Goal: Transaction & Acquisition: Download file/media

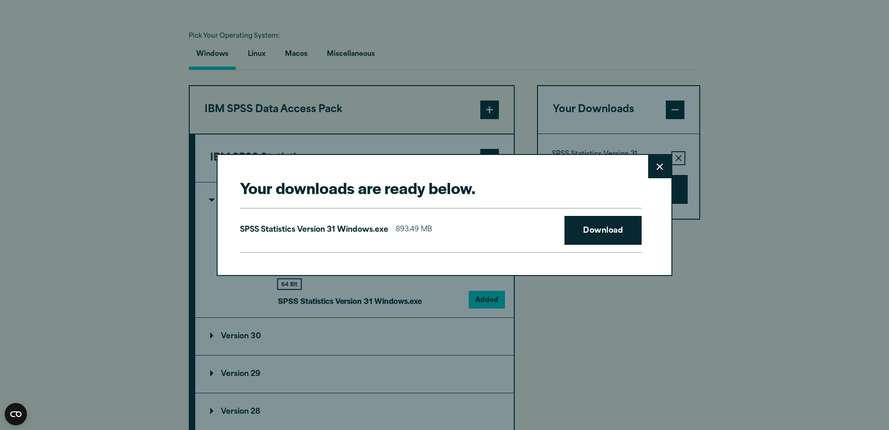
click at [650, 169] on button "Close" at bounding box center [659, 166] width 23 height 23
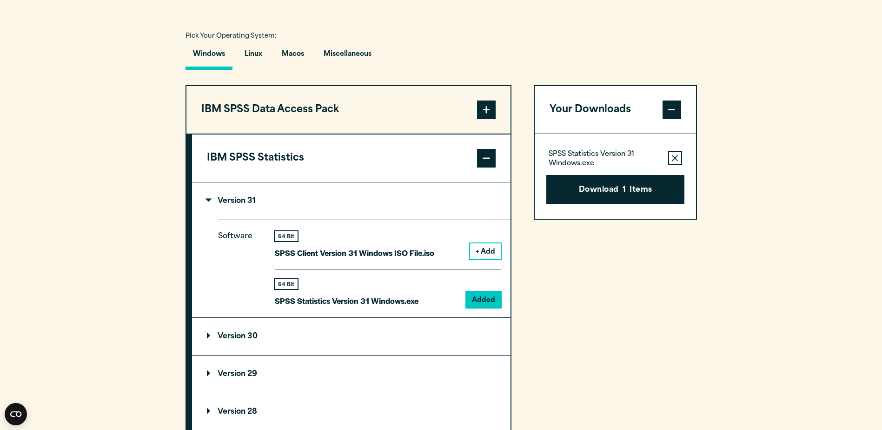
click at [286, 56] on article "Software Downloads Welcome to our IBM SPSS Customer Downloads Portal Welcome to…" at bounding box center [441, 300] width 882 height 1795
click at [287, 56] on button "Macos" at bounding box center [292, 56] width 37 height 27
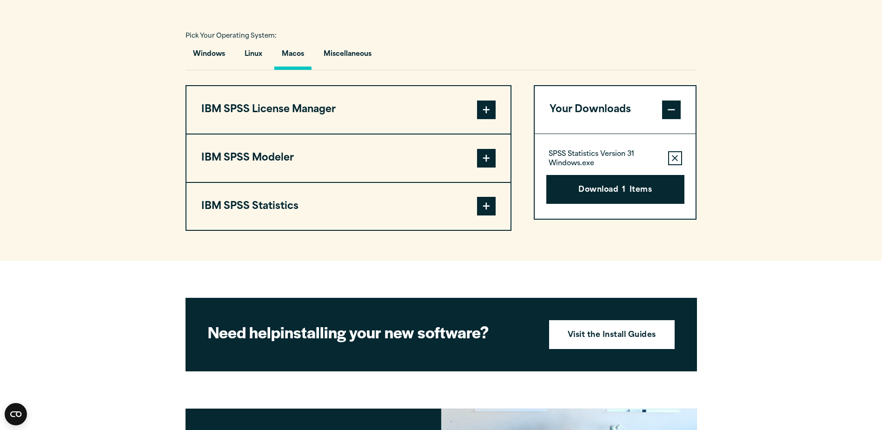
click at [491, 214] on span at bounding box center [486, 206] width 19 height 19
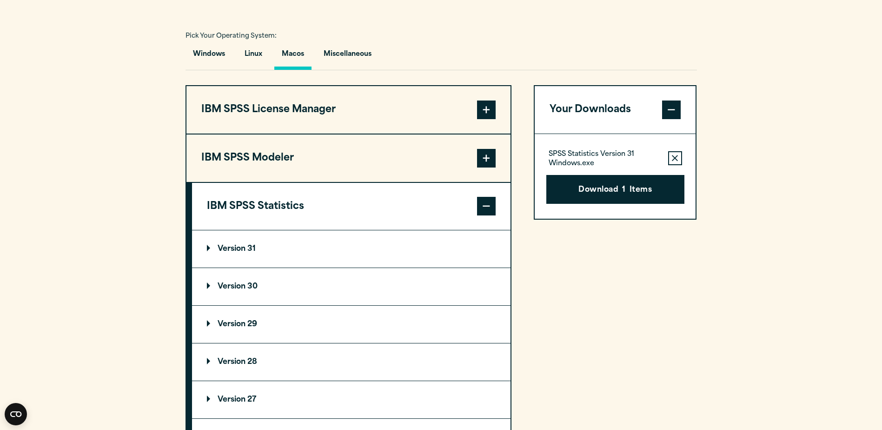
click at [205, 248] on summary "Version 31" at bounding box center [351, 248] width 319 height 37
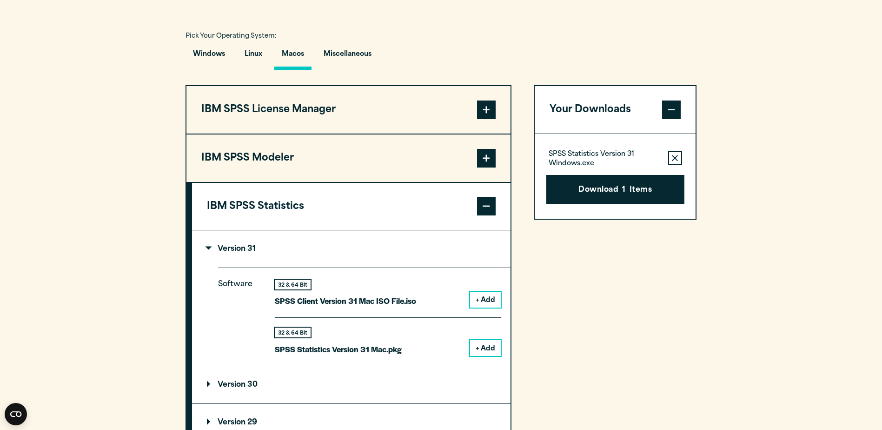
click at [482, 349] on button "+ Add" at bounding box center [485, 348] width 31 height 16
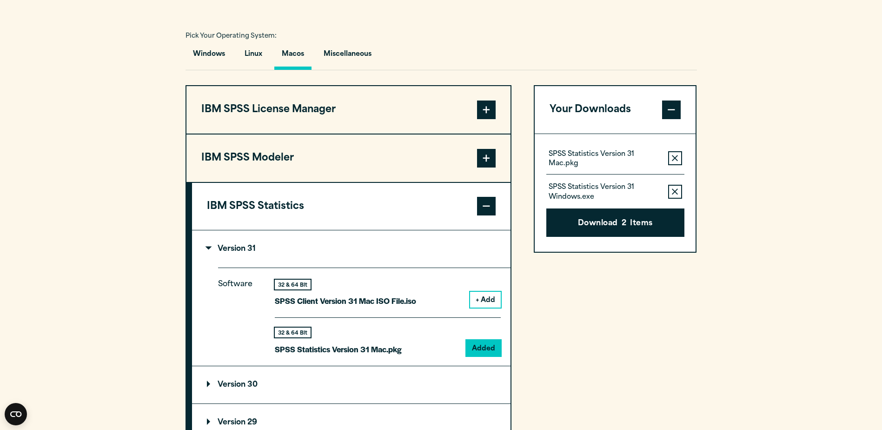
click at [679, 188] on button "Remove this item from your software download list" at bounding box center [675, 192] width 14 height 14
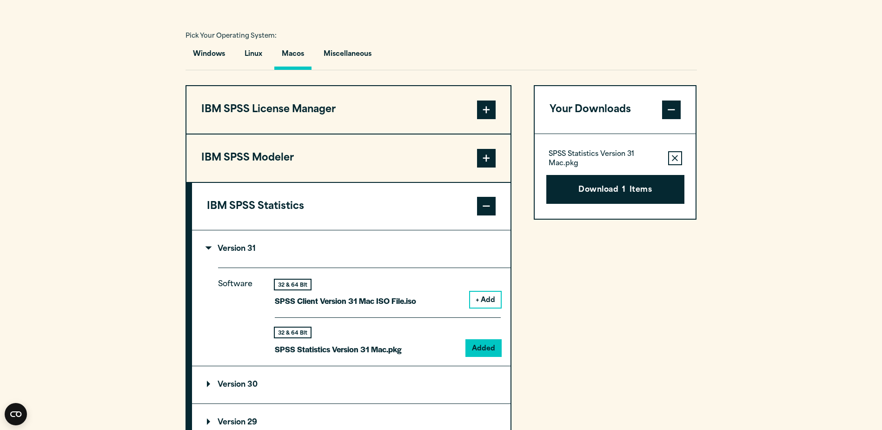
drag, startPoint x: 613, startPoint y: 188, endPoint x: 569, endPoint y: 268, distance: 91.8
click at [569, 268] on div "Your Downloads SPSS Statistics Version 31 Mac.pkg Remove this item from your so…" at bounding box center [615, 320] width 163 height 470
drag, startPoint x: 599, startPoint y: 186, endPoint x: 584, endPoint y: 226, distance: 42.8
click at [566, 297] on div "Your Downloads SPSS Statistics Version 31 Mac.pkg Remove this item from your so…" at bounding box center [615, 320] width 163 height 470
click at [589, 187] on button "Download 1 Items" at bounding box center [615, 189] width 138 height 29
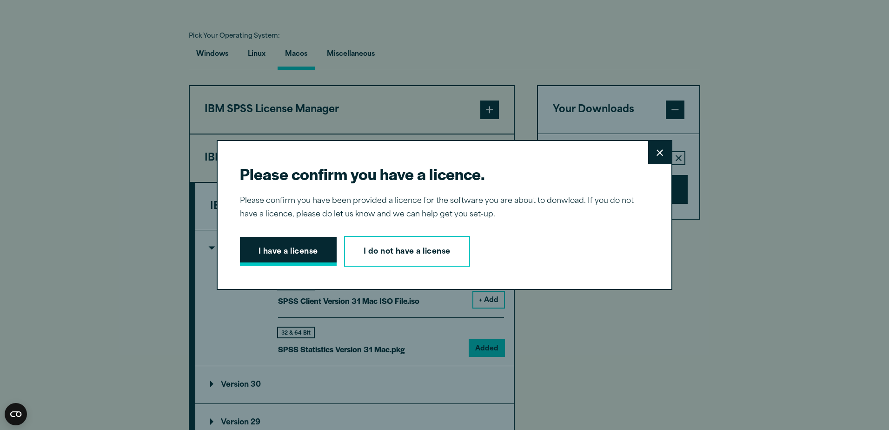
click at [321, 251] on button "I have a license" at bounding box center [288, 251] width 97 height 29
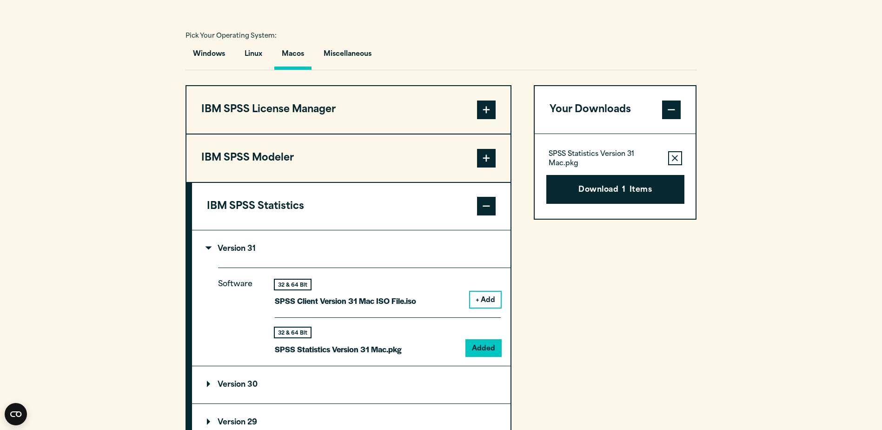
drag, startPoint x: 610, startPoint y: 187, endPoint x: 603, endPoint y: 187, distance: 7.0
click at [603, 187] on button "Download 1 Items" at bounding box center [615, 189] width 138 height 29
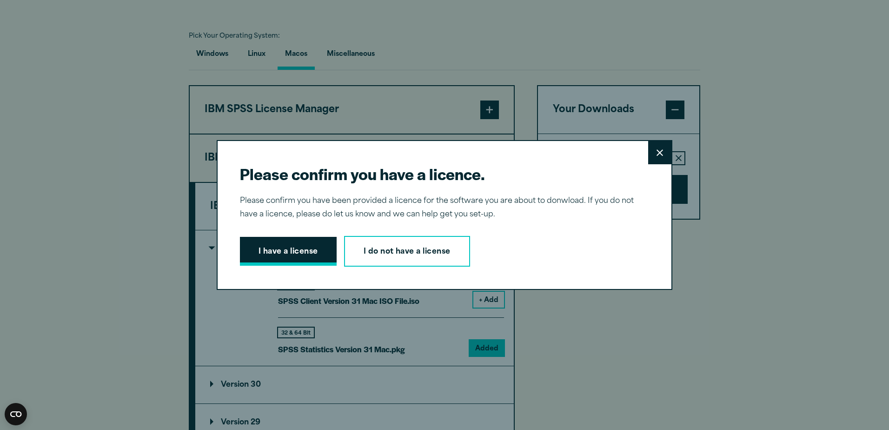
click at [263, 252] on button "I have a license" at bounding box center [288, 251] width 97 height 29
